Goal: Transaction & Acquisition: Register for event/course

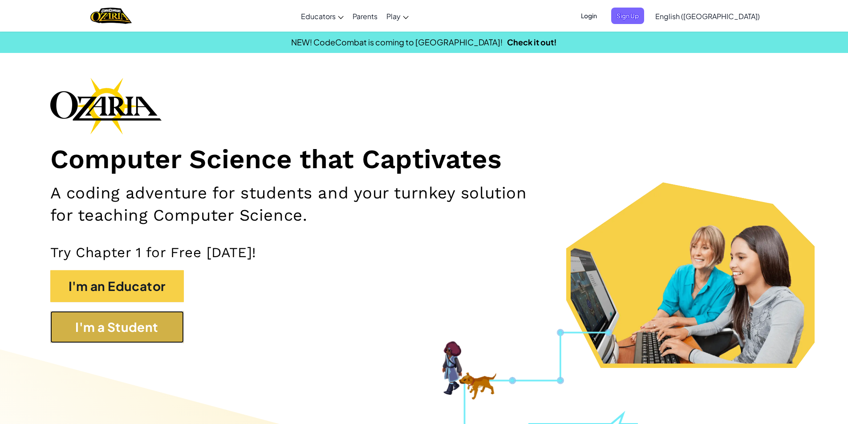
click at [127, 328] on button "I'm a Student" at bounding box center [117, 327] width 134 height 32
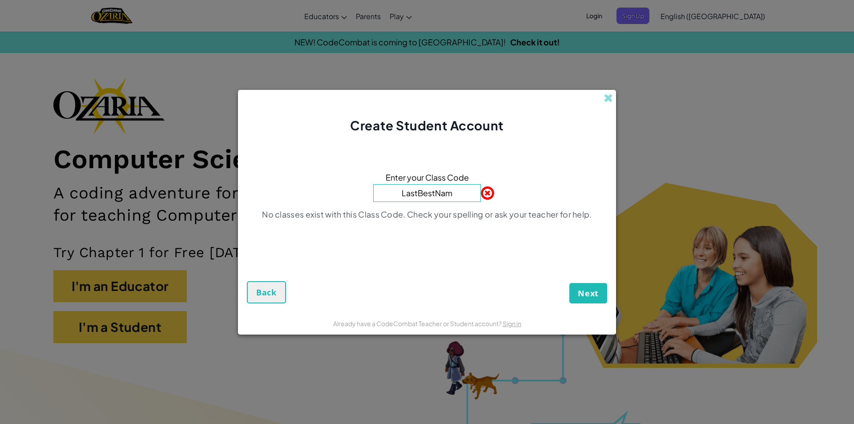
type input "LastBestName"
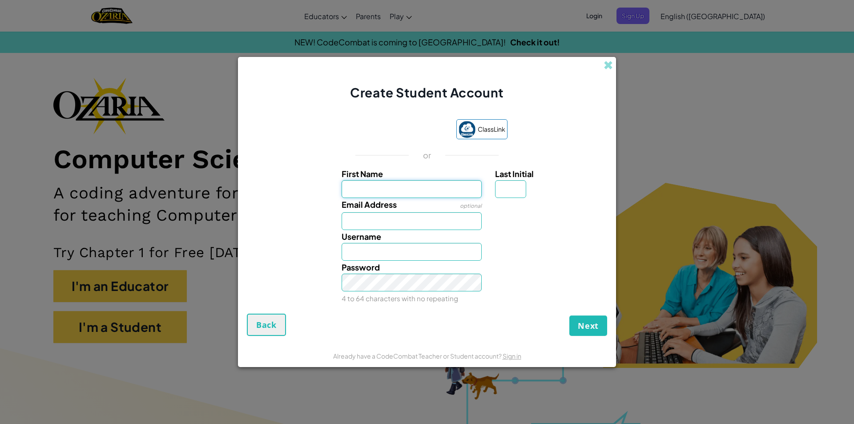
click at [388, 184] on input "First Name" at bounding box center [412, 189] width 141 height 18
type input "Amante"
click at [388, 223] on input "Email Address" at bounding box center [412, 221] width 141 height 18
click at [387, 192] on input "Amante" at bounding box center [412, 189] width 141 height 18
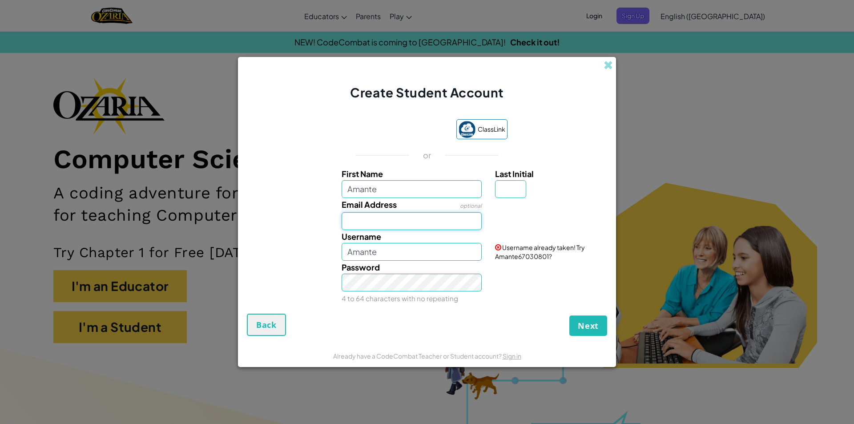
click at [380, 221] on input "Email Address" at bounding box center [412, 221] width 141 height 18
click at [380, 255] on input "Amante" at bounding box center [412, 252] width 141 height 18
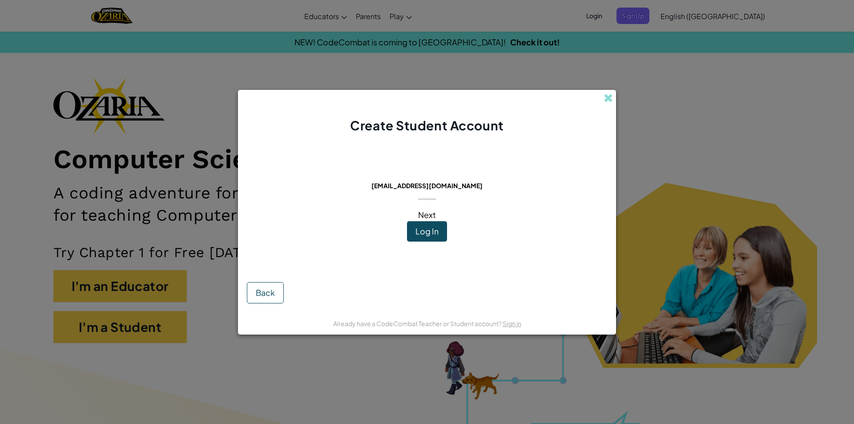
drag, startPoint x: 441, startPoint y: 231, endPoint x: 433, endPoint y: 234, distance: 8.3
click at [433, 234] on button "Log In" at bounding box center [427, 231] width 40 height 20
